Goal: Task Accomplishment & Management: Manage account settings

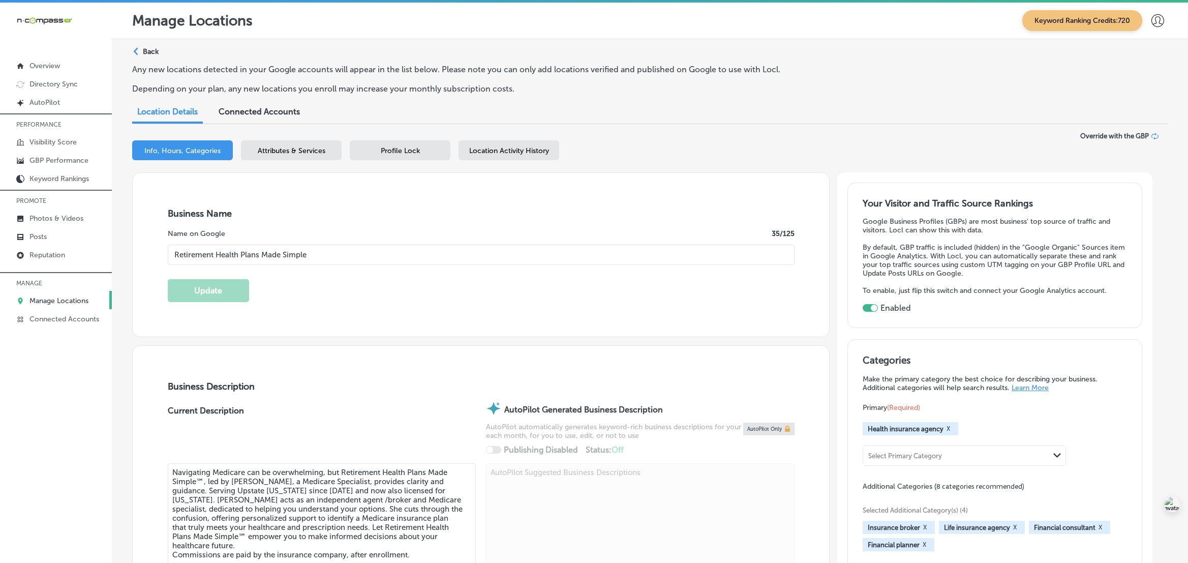
select select "US"
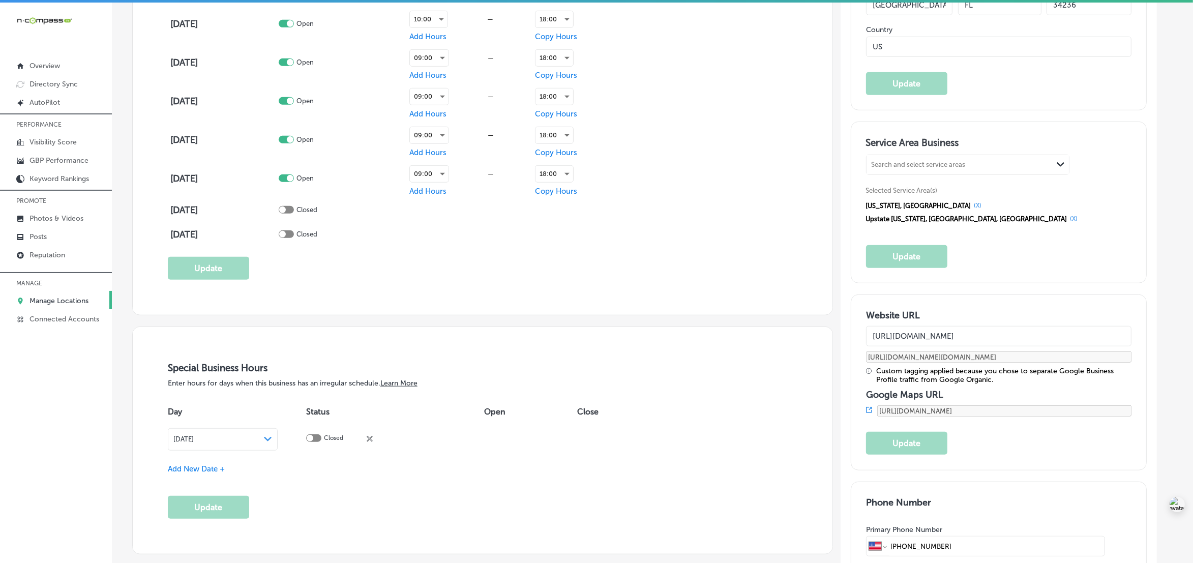
scroll to position [890, 0]
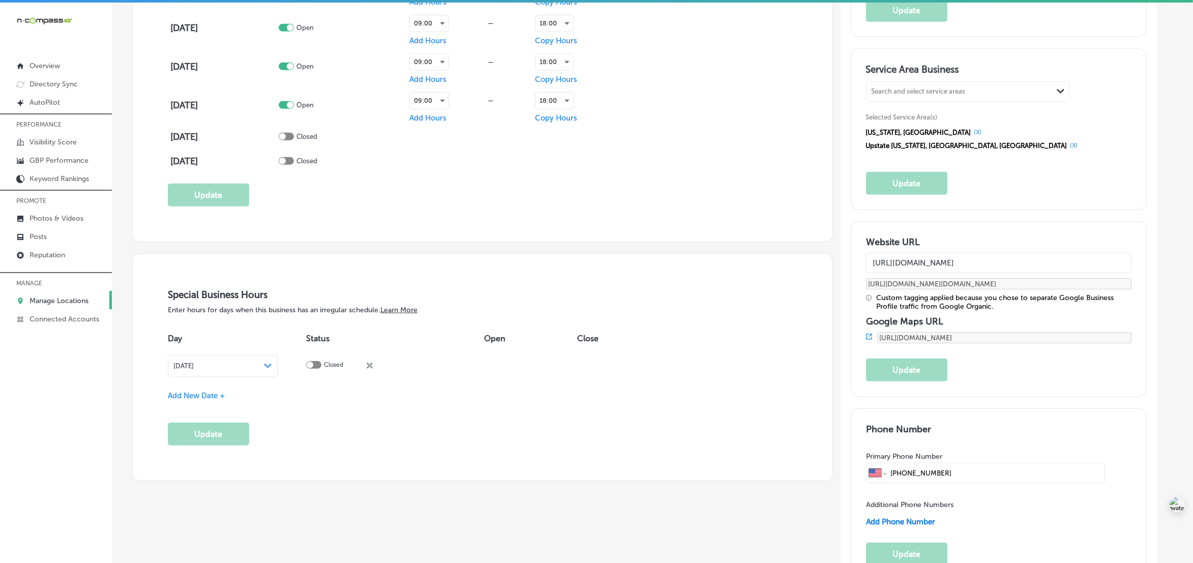
click at [197, 394] on span "Add New Date +" at bounding box center [196, 395] width 57 height 9
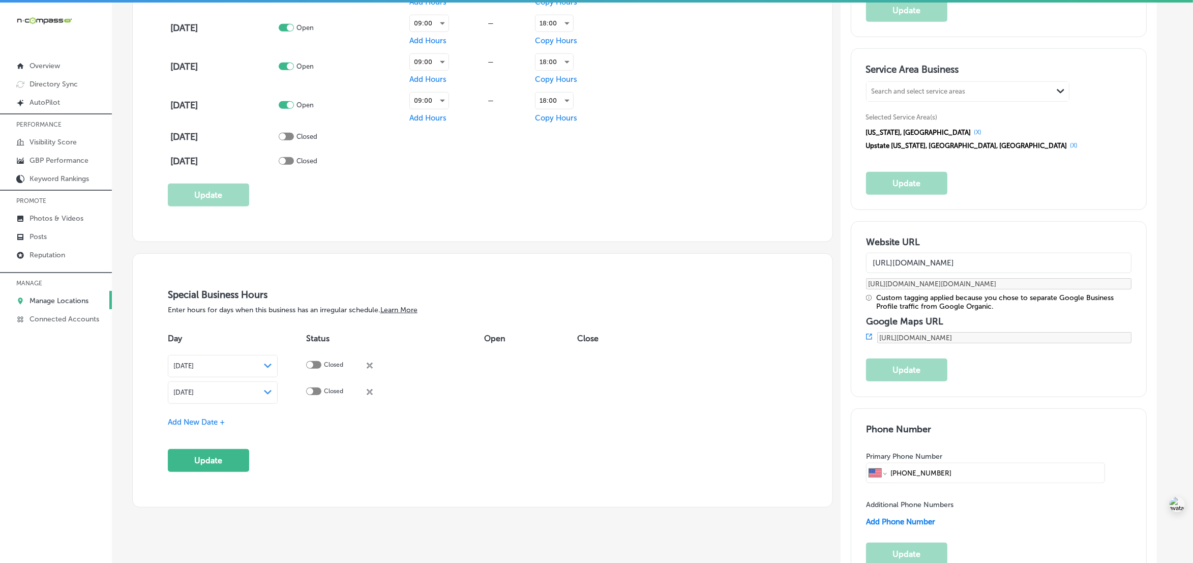
click at [261, 401] on div "[DATE] Path Created with Sketch." at bounding box center [223, 392] width 110 height 22
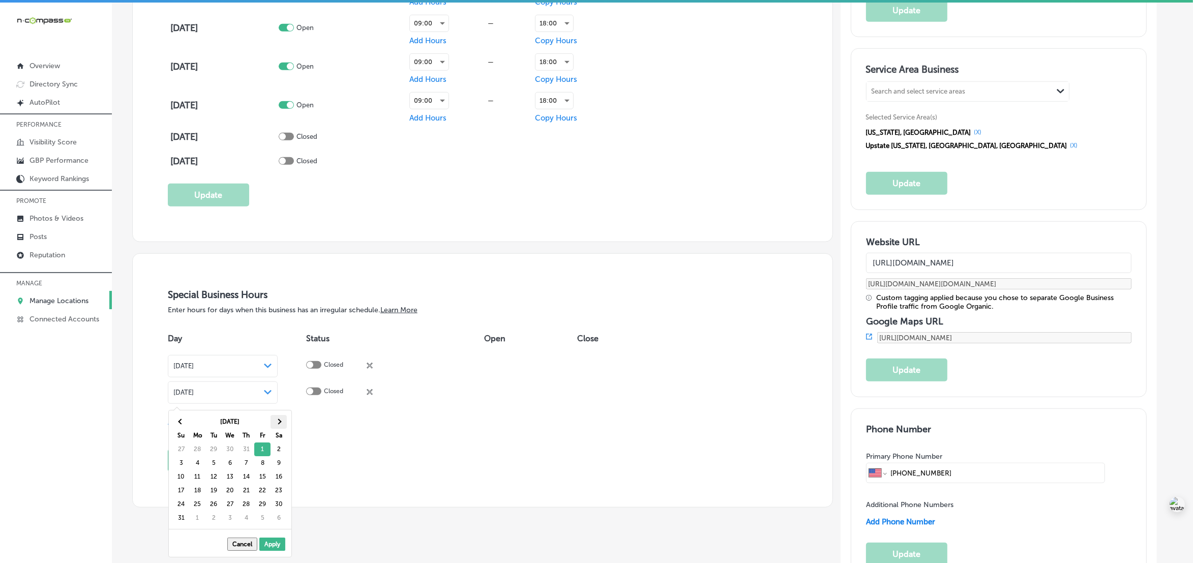
click at [285, 422] on th at bounding box center [278, 422] width 16 height 14
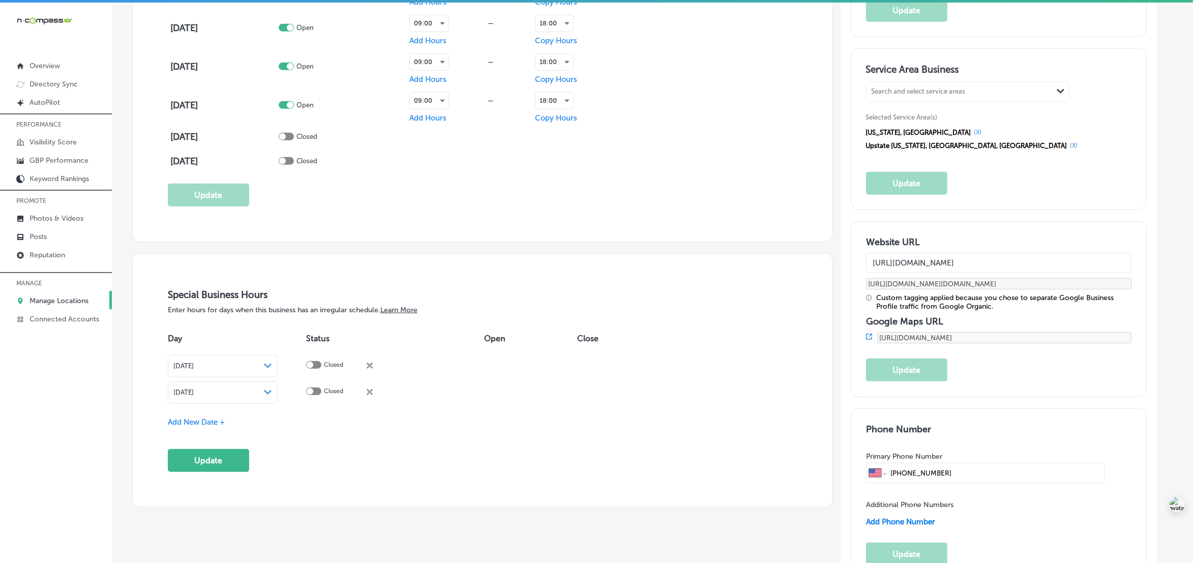
click at [206, 423] on span "Add New Date +" at bounding box center [196, 421] width 57 height 9
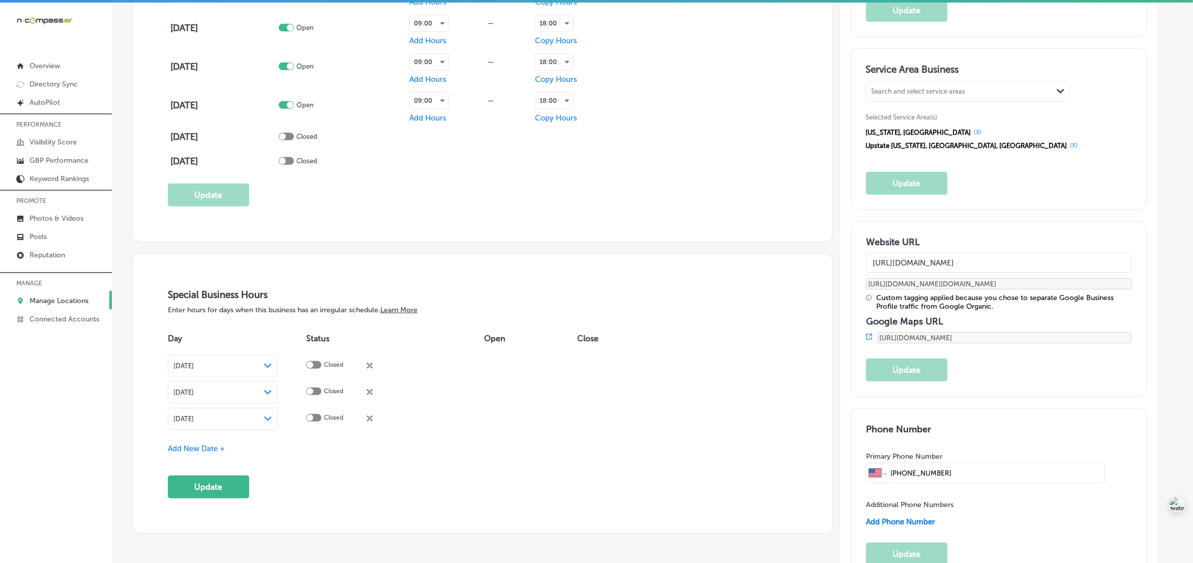
click at [271, 421] on polygon at bounding box center [268, 418] width 8 height 5
click at [284, 451] on th at bounding box center [278, 448] width 16 height 14
click at [206, 450] on span "Add New Date +" at bounding box center [196, 448] width 57 height 9
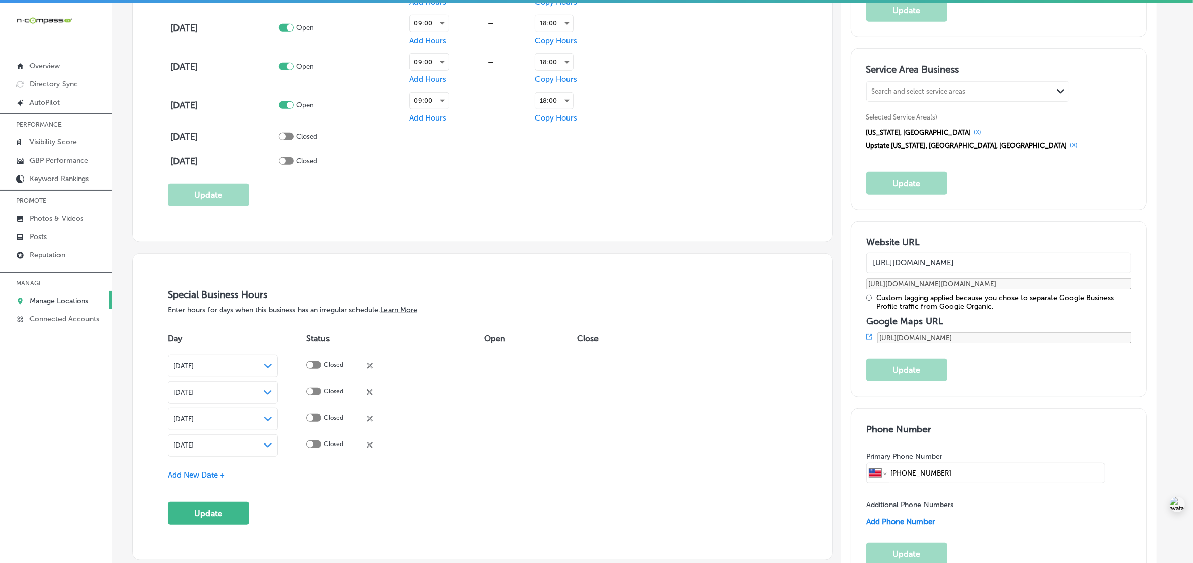
click at [304, 448] on td "[DATE] Path Created with Sketch." at bounding box center [237, 445] width 138 height 26
click at [272, 449] on div "[DATE] Path Created with Sketch." at bounding box center [222, 445] width 99 height 8
click at [283, 474] on th at bounding box center [278, 475] width 16 height 14
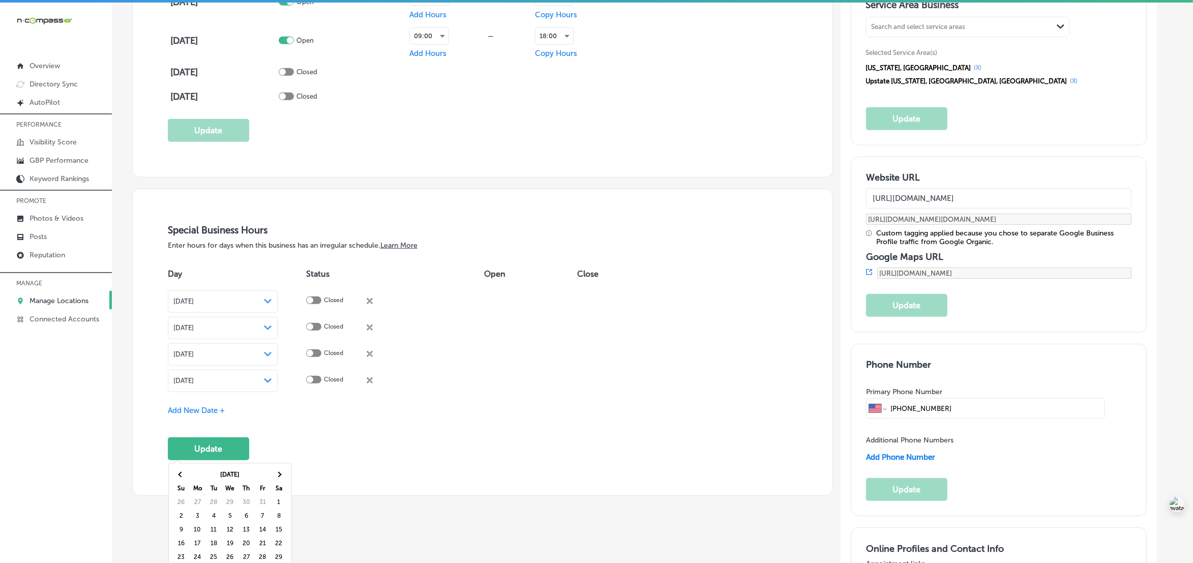
scroll to position [1017, 0]
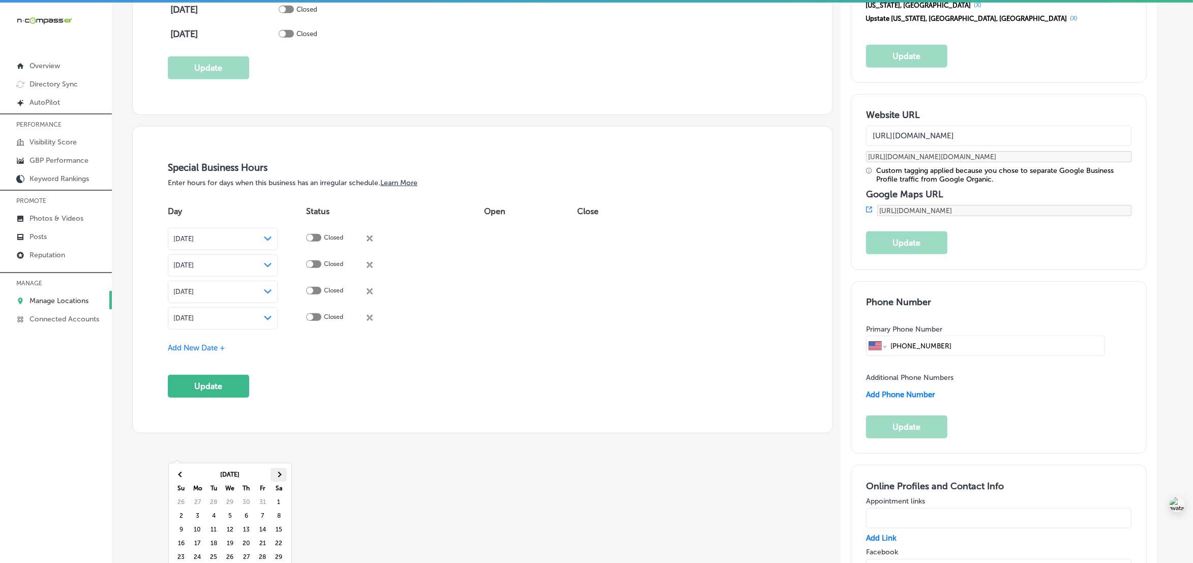
click at [278, 474] on span at bounding box center [279, 475] width 6 height 6
click at [206, 347] on span "Add New Date +" at bounding box center [196, 347] width 57 height 9
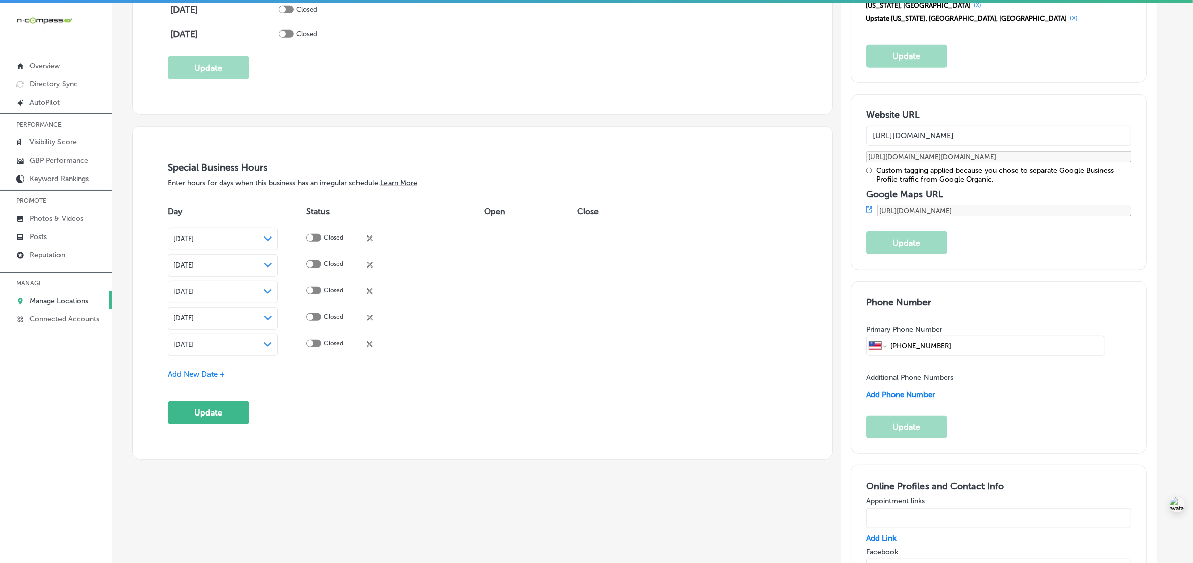
click at [272, 349] on div "Path Created with Sketch." at bounding box center [268, 345] width 8 height 8
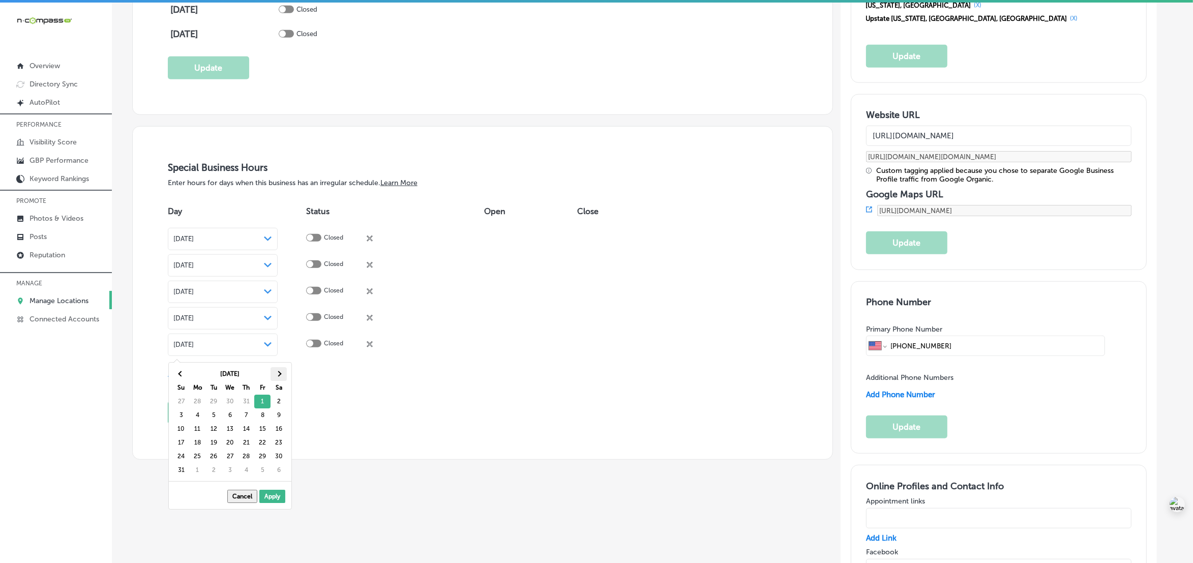
click at [278, 374] on span at bounding box center [279, 374] width 6 height 6
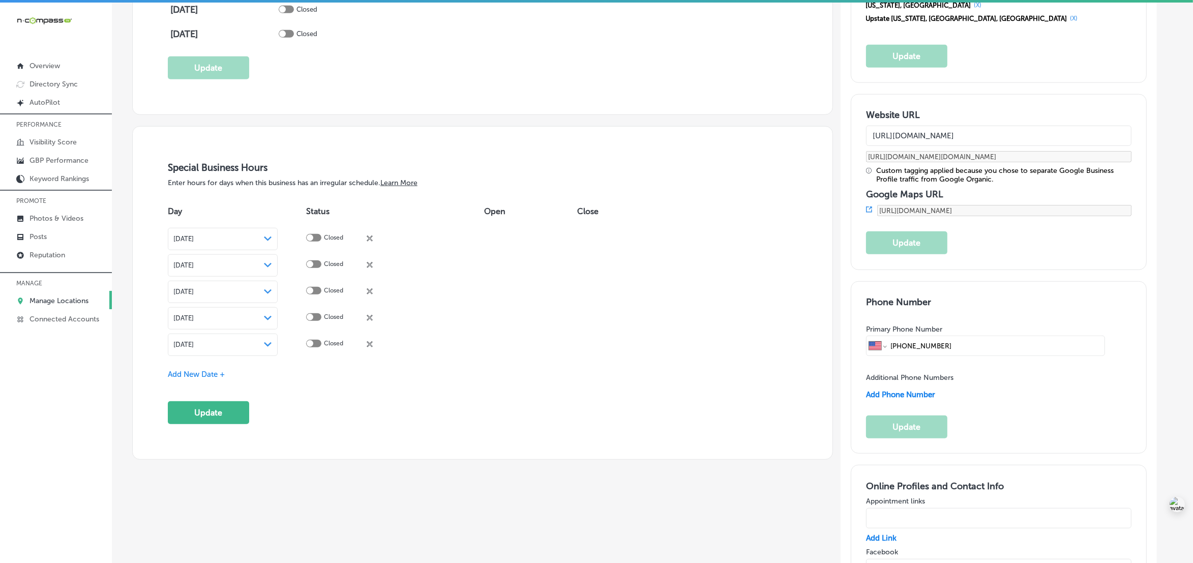
click at [211, 375] on span "Add New Date +" at bounding box center [196, 374] width 57 height 9
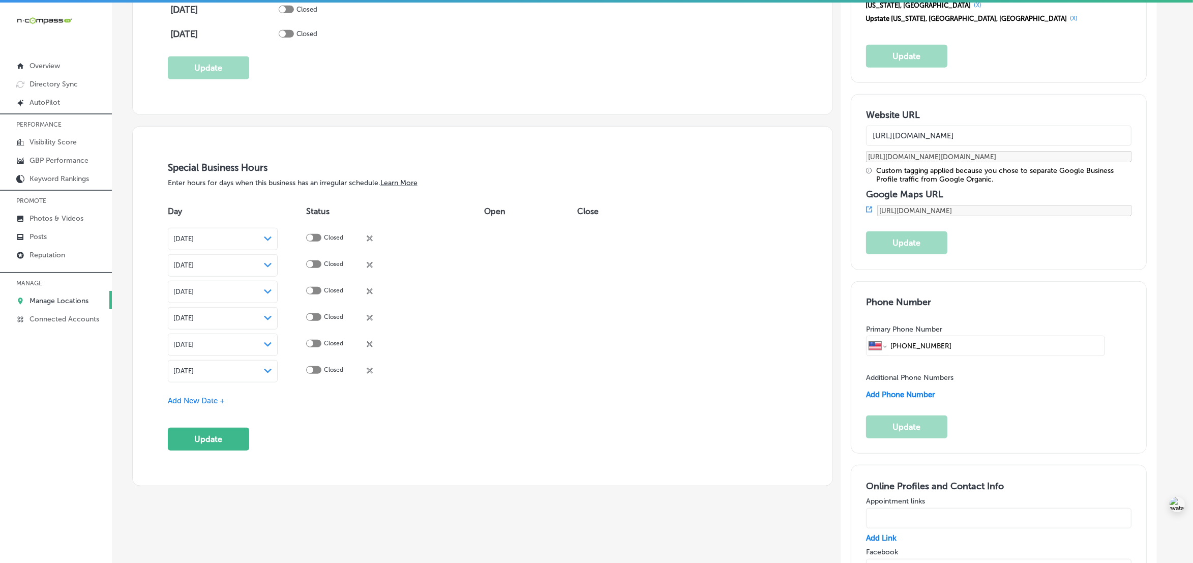
click at [272, 375] on div "[DATE] Path Created with Sketch." at bounding box center [222, 371] width 99 height 8
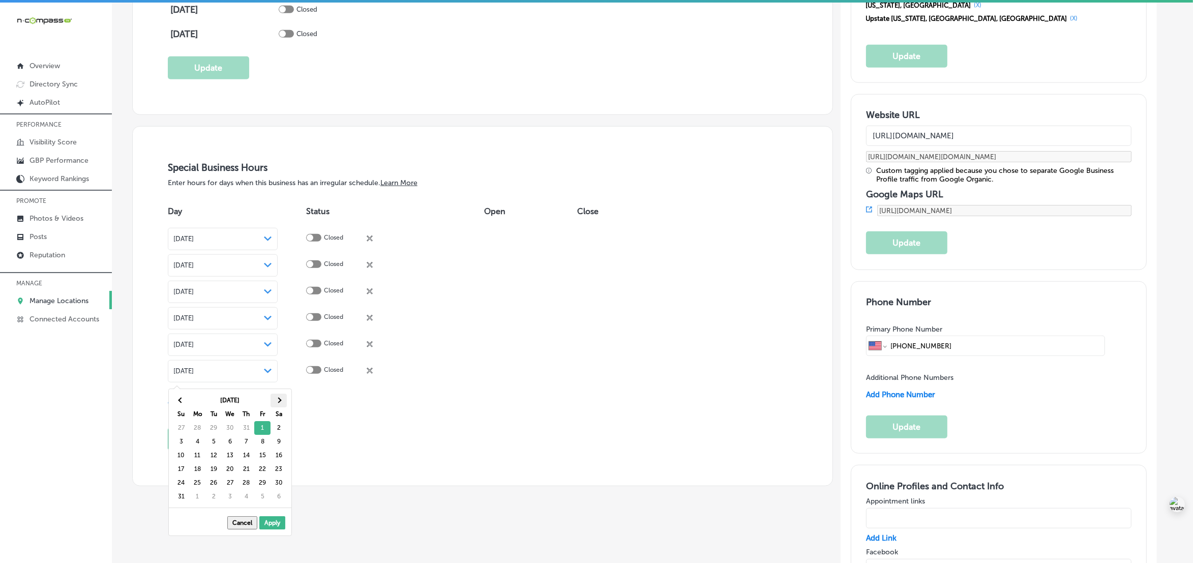
click at [282, 401] on th at bounding box center [278, 400] width 16 height 14
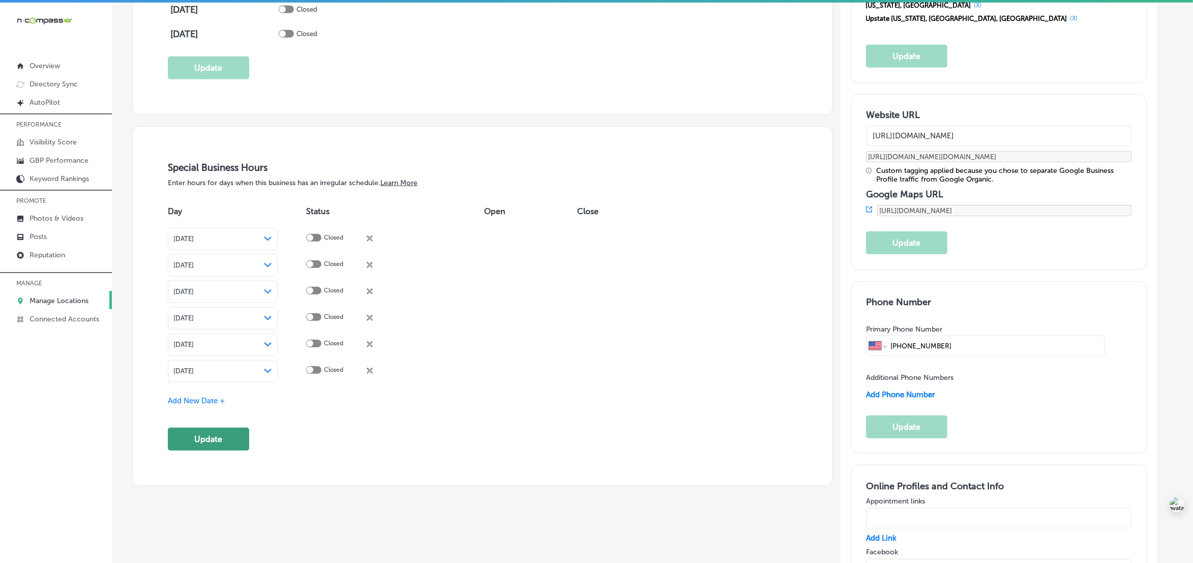
click at [220, 438] on button "Update" at bounding box center [208, 439] width 81 height 23
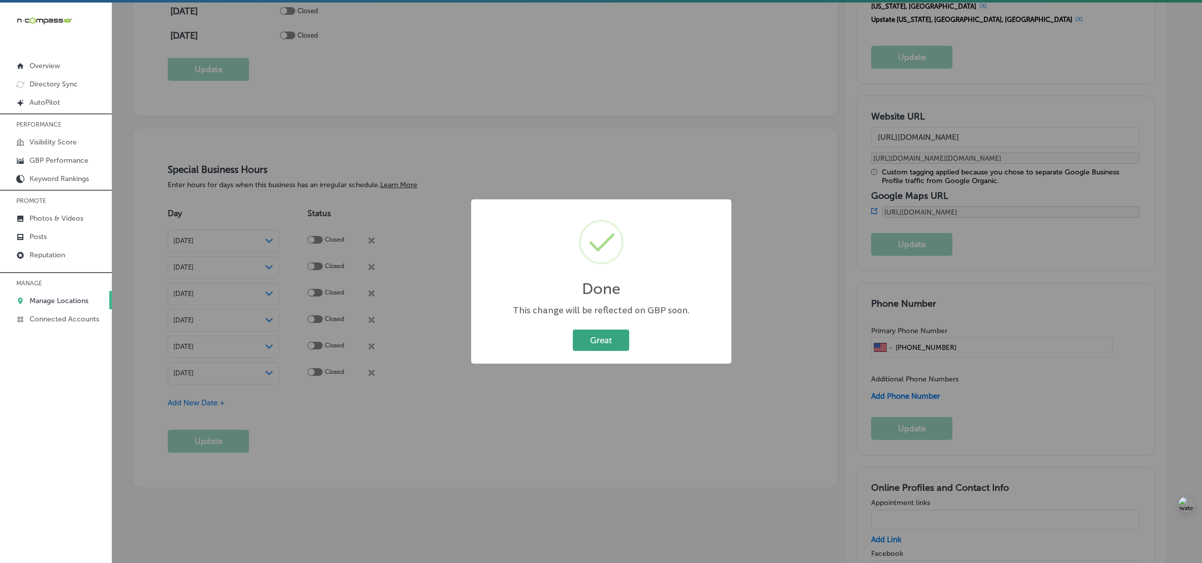
drag, startPoint x: 606, startPoint y: 345, endPoint x: 603, endPoint y: 336, distance: 9.0
click at [606, 344] on button "Great" at bounding box center [601, 339] width 56 height 21
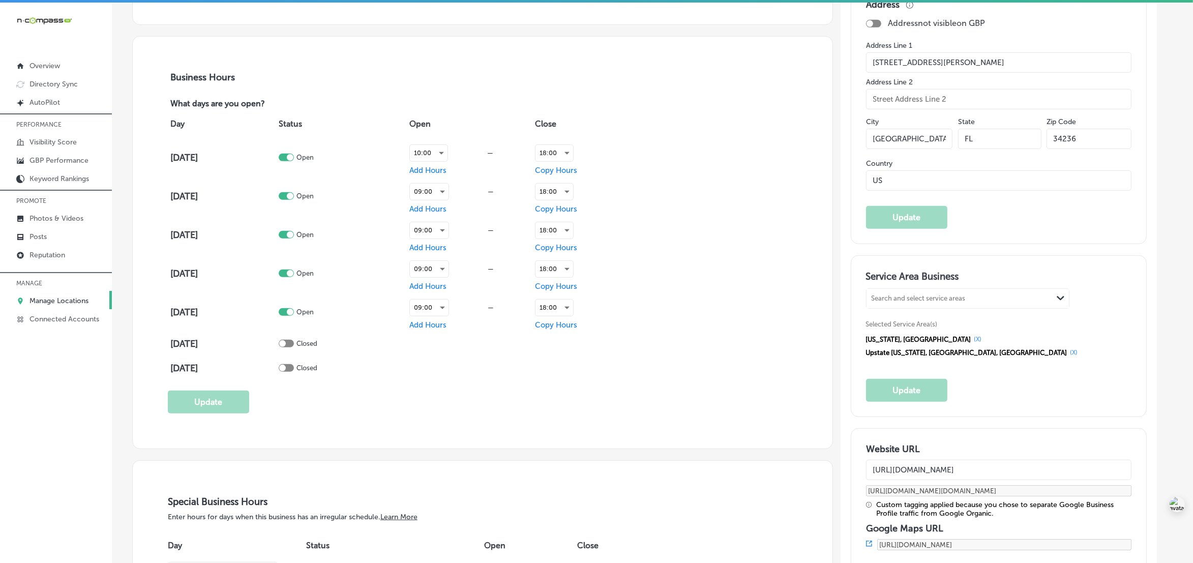
scroll to position [699, 0]
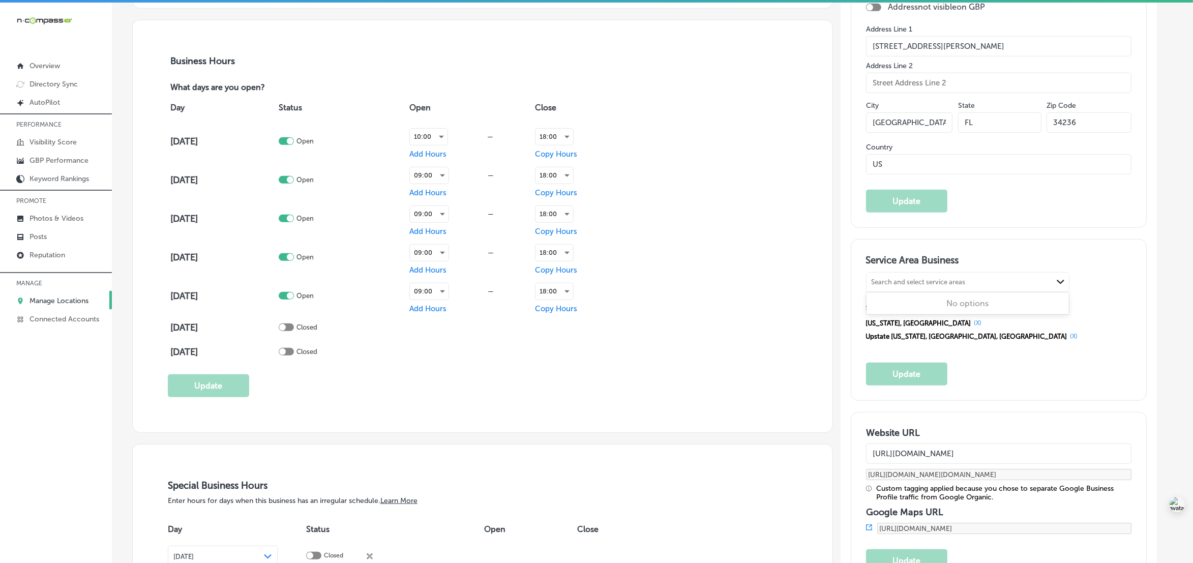
click at [900, 283] on div "Search and select service areas" at bounding box center [918, 283] width 94 height 8
paste input "Central [US_STATE]"
click at [919, 308] on label "Central [US_STATE]" at bounding box center [906, 303] width 69 height 9
type input "Central [US_STATE]"
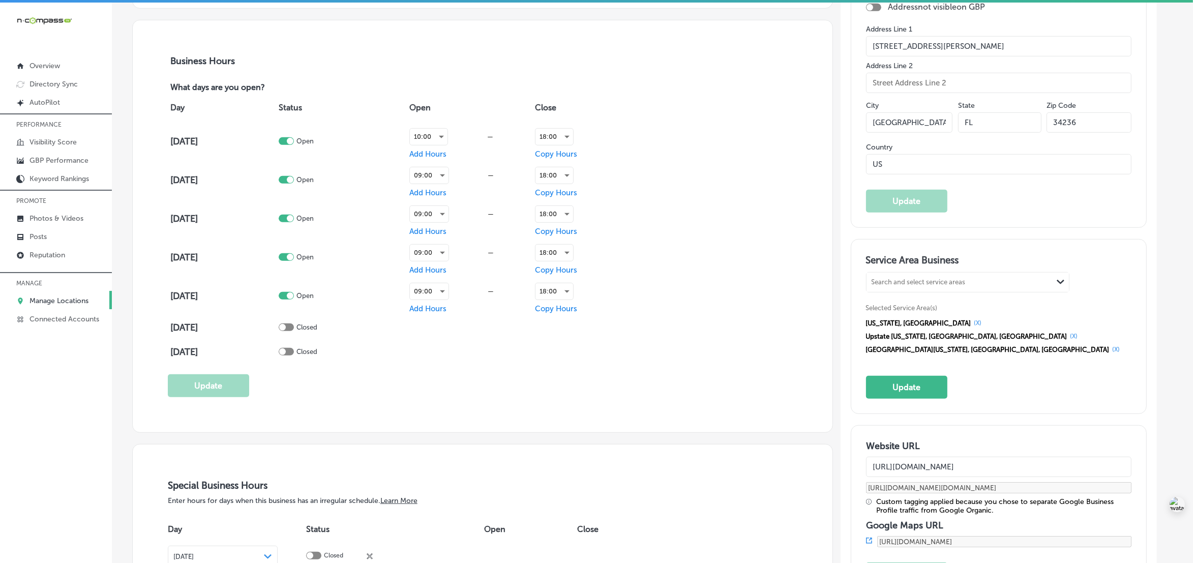
click at [921, 281] on div "Search and select service areas" at bounding box center [959, 283] width 186 height 14
paste input "Upstate [US_STATE]"
click at [926, 312] on div "[GEOGRAPHIC_DATA], [GEOGRAPHIC_DATA]" at bounding box center [967, 313] width 190 height 10
type input "Upstate [US_STATE]"
click at [929, 376] on button "Update" at bounding box center [906, 387] width 81 height 23
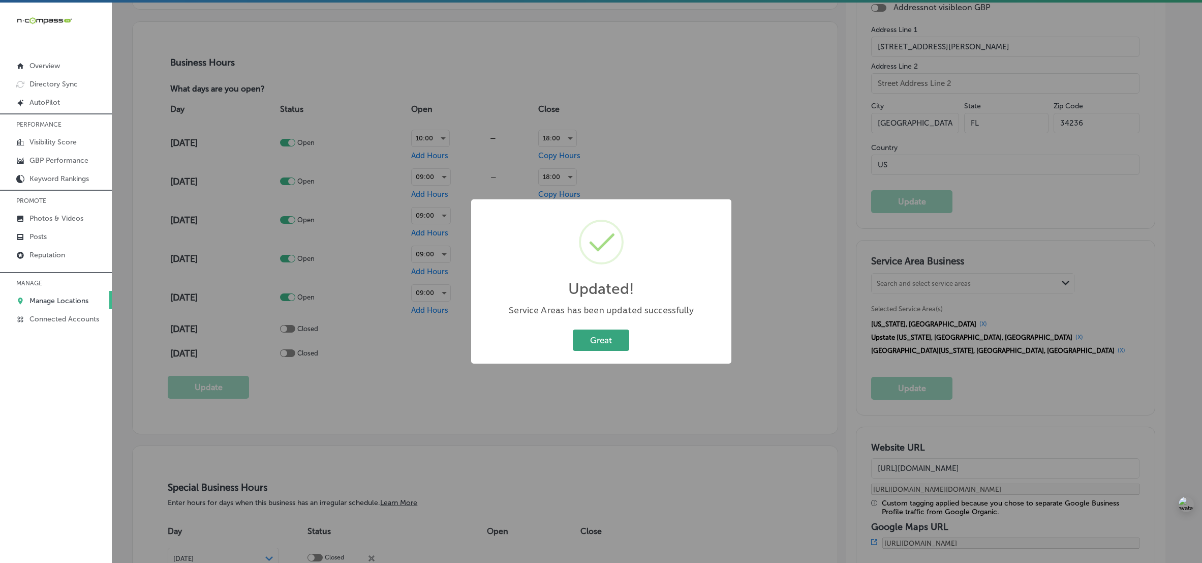
click at [594, 340] on button "Great" at bounding box center [601, 339] width 56 height 21
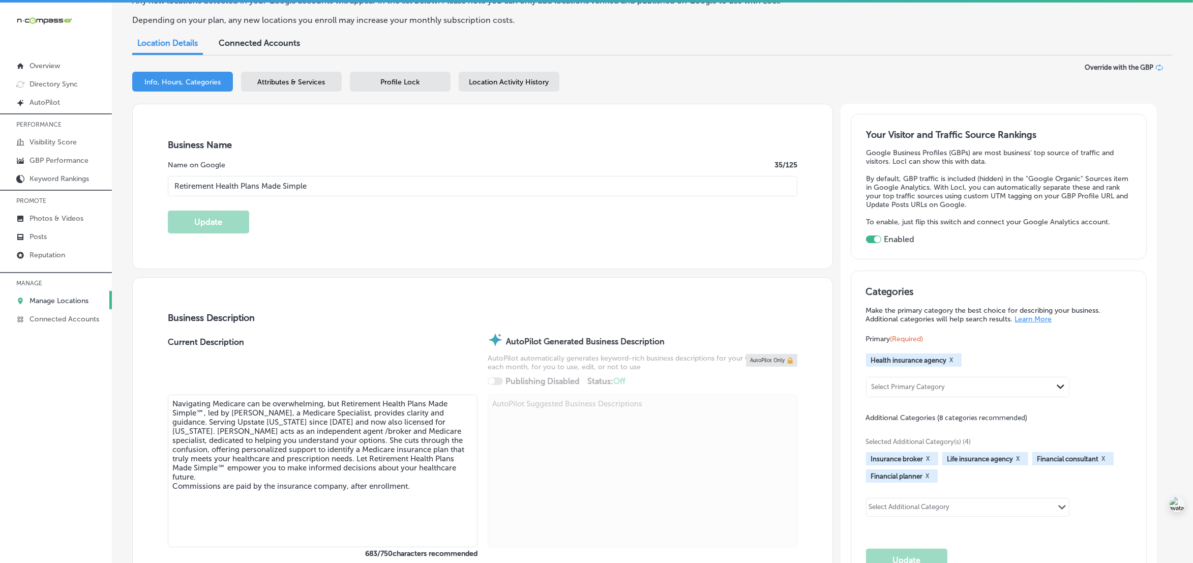
scroll to position [0, 0]
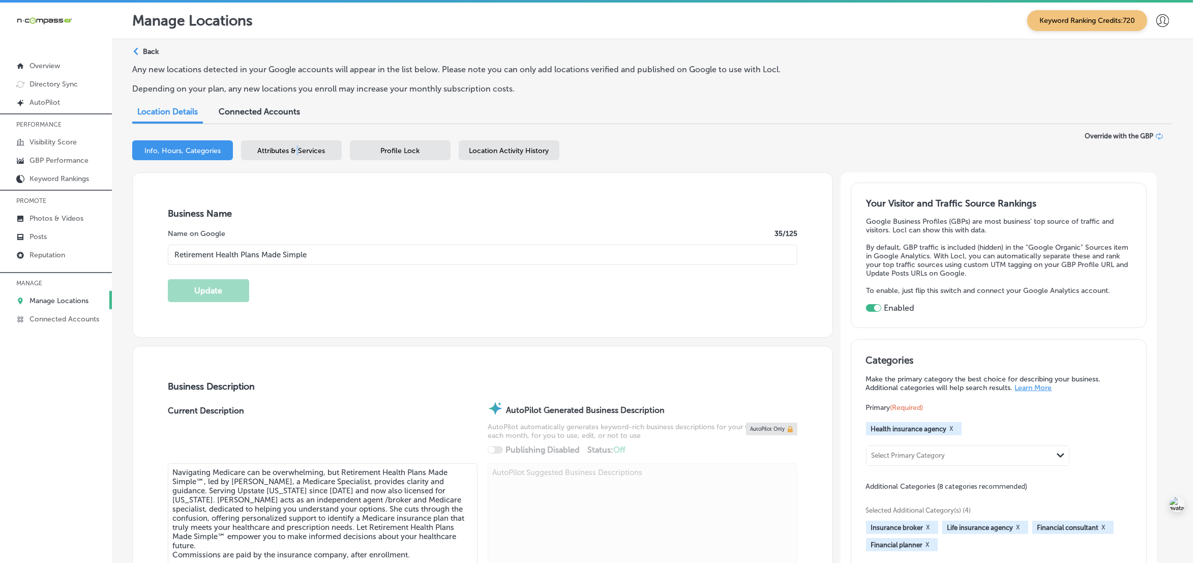
click at [296, 148] on span "Attributes & Services" at bounding box center [292, 150] width 68 height 9
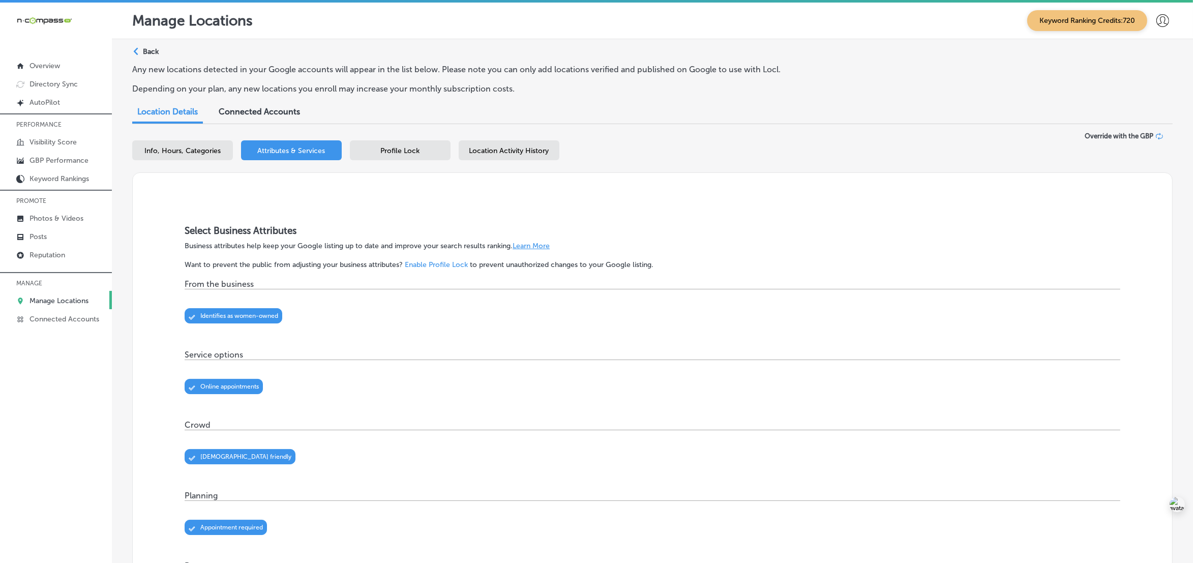
click at [412, 148] on span "Profile Lock" at bounding box center [400, 150] width 39 height 9
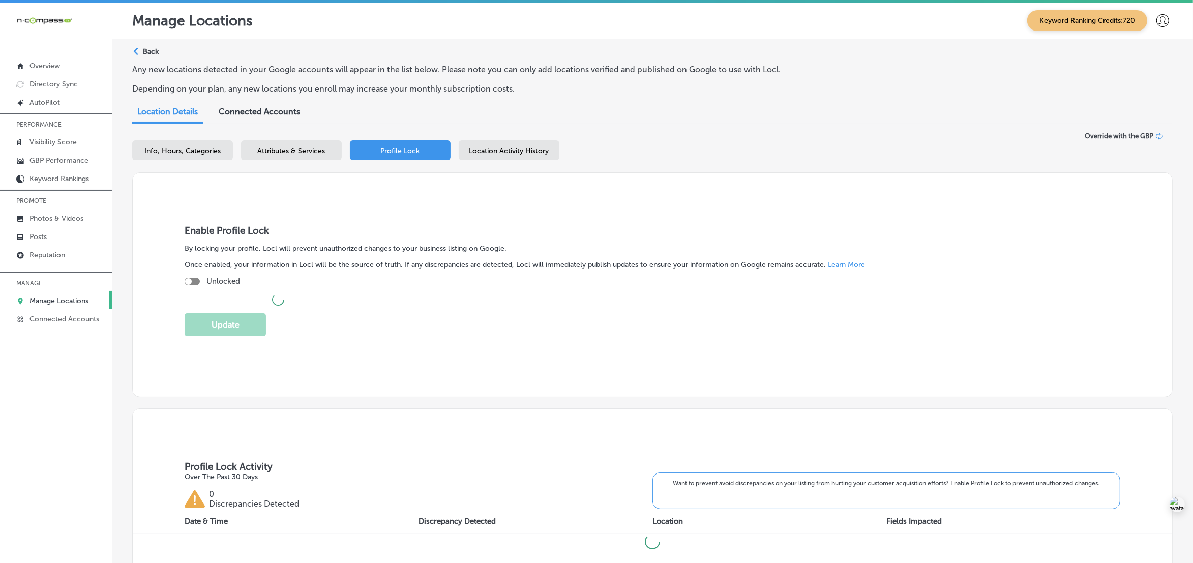
checkbox input "true"
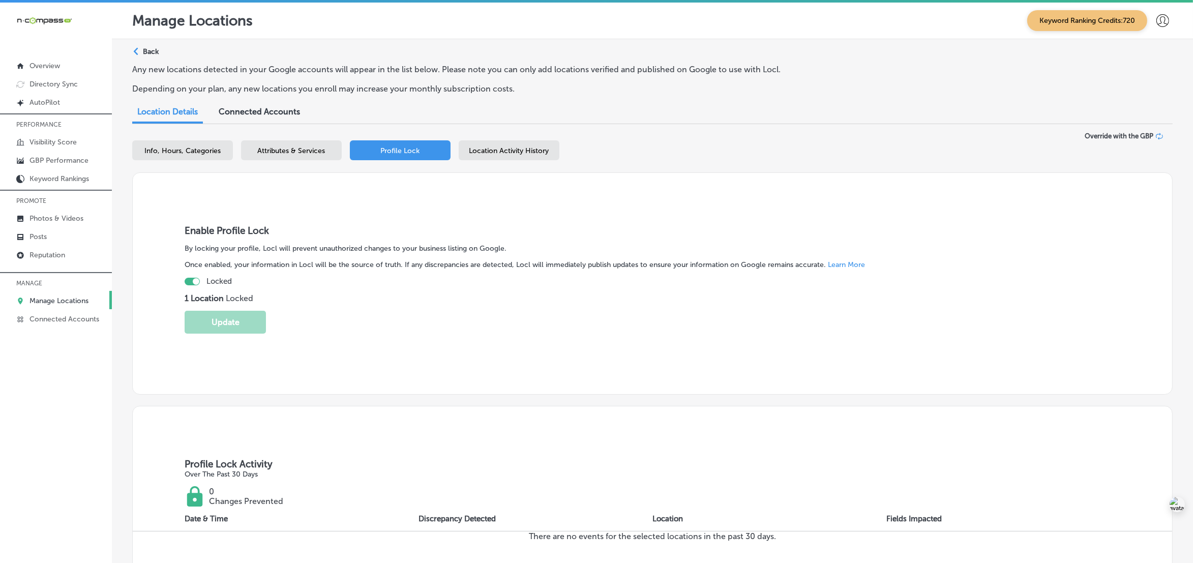
click at [290, 148] on span "Attributes & Services" at bounding box center [292, 150] width 68 height 9
